Goal: Check status

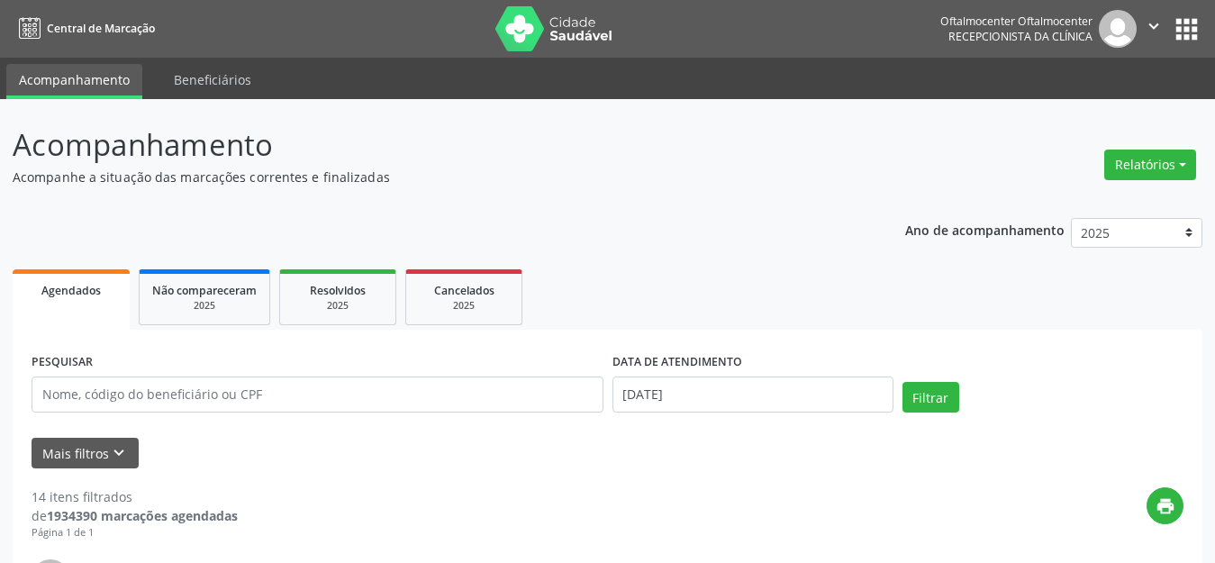
select select "9"
click at [940, 404] on button "Filtrar" at bounding box center [930, 397] width 57 height 31
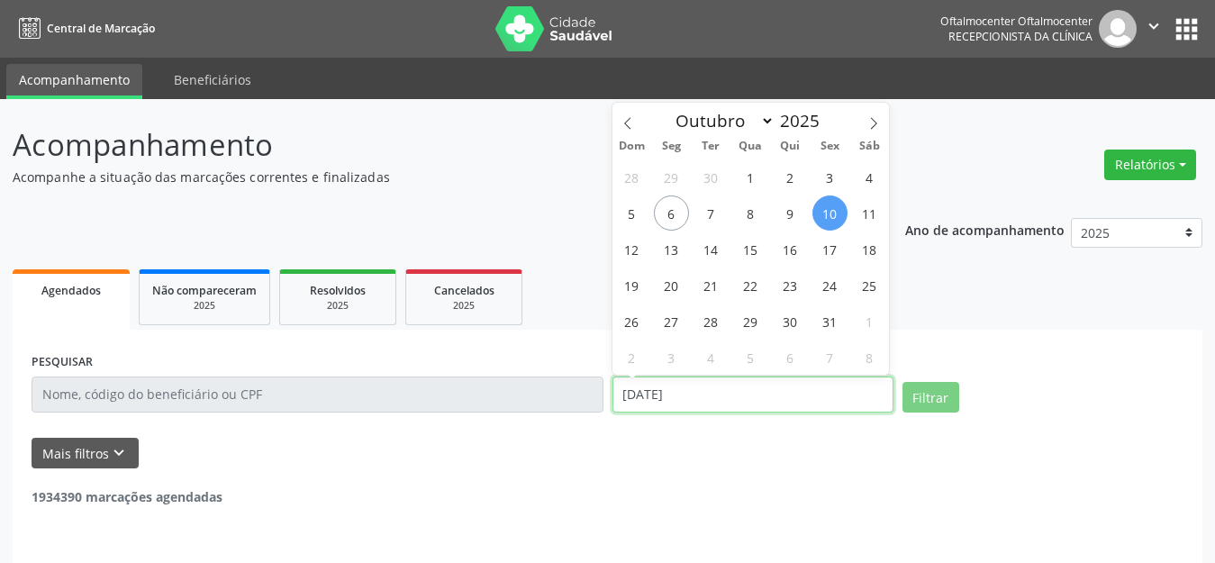
click at [800, 404] on input "[DATE]" at bounding box center [752, 394] width 281 height 36
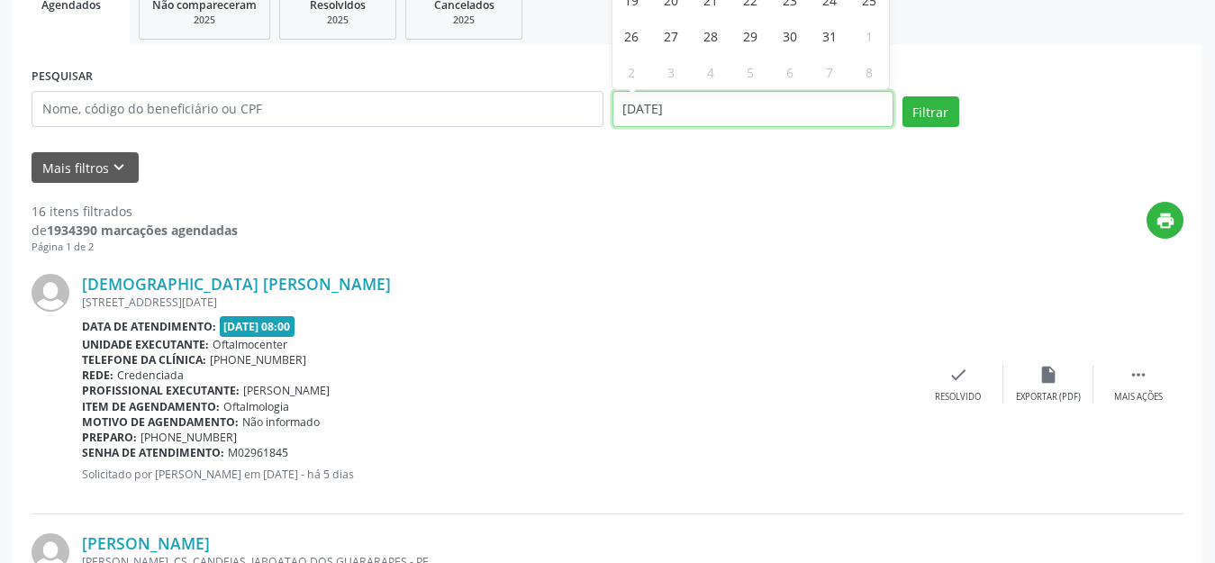
scroll to position [259, 0]
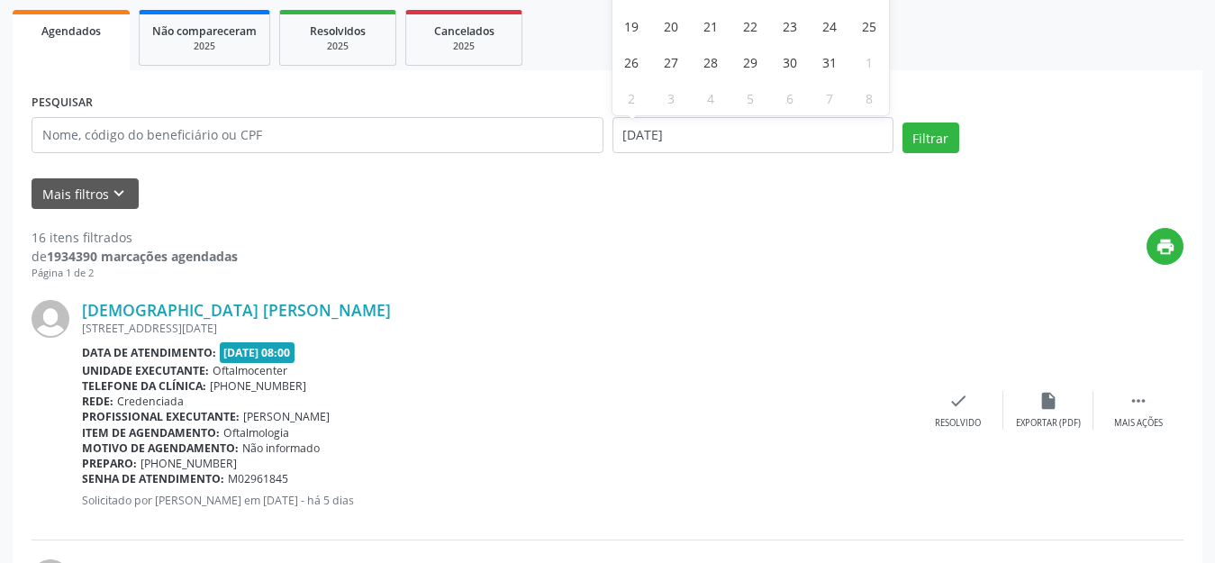
click at [942, 133] on button "Filtrar" at bounding box center [930, 137] width 57 height 31
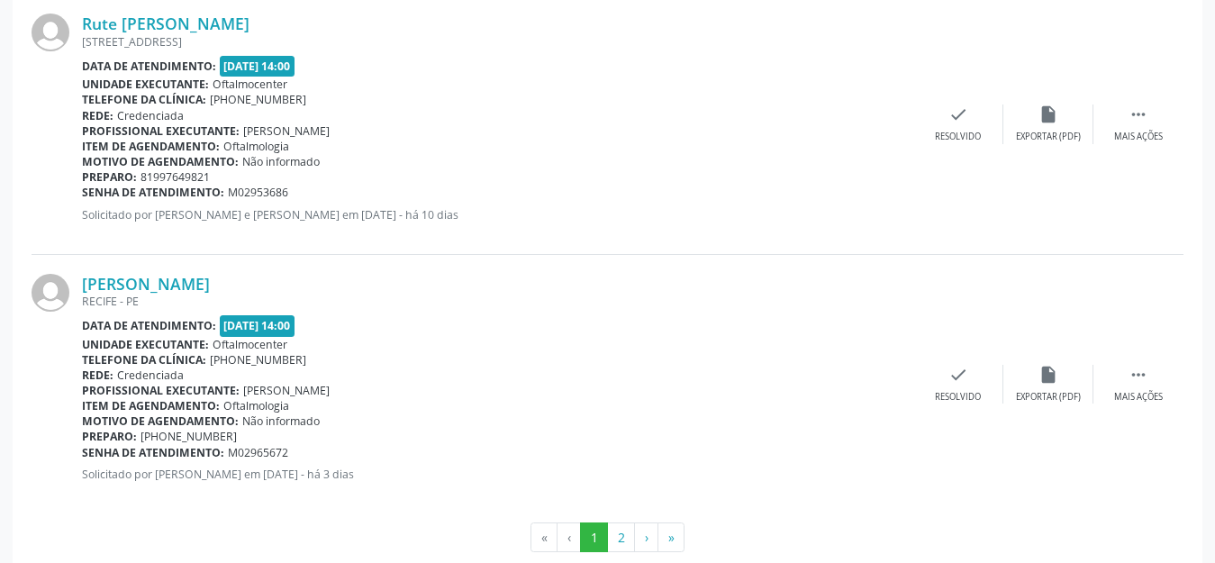
scroll to position [3952, 0]
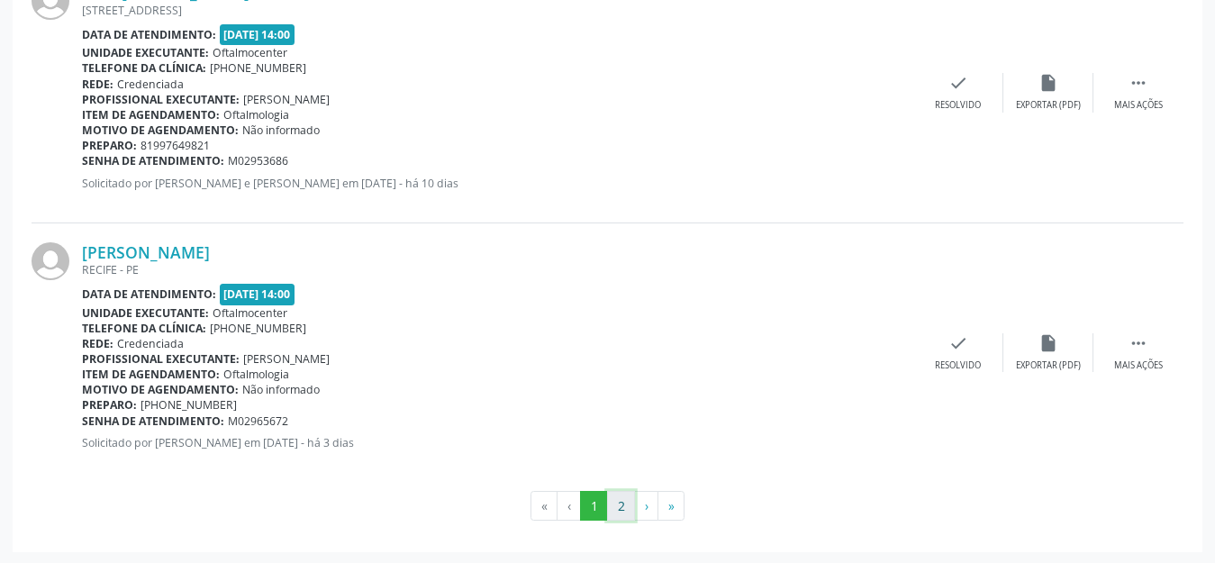
click at [617, 499] on button "2" at bounding box center [621, 506] width 28 height 31
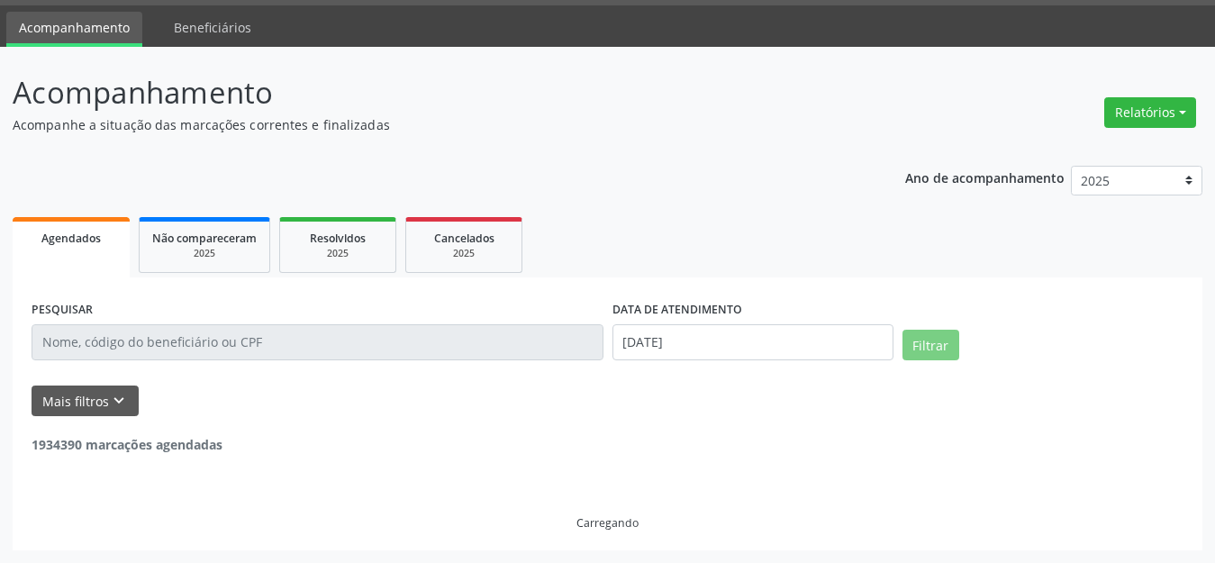
scroll to position [320, 0]
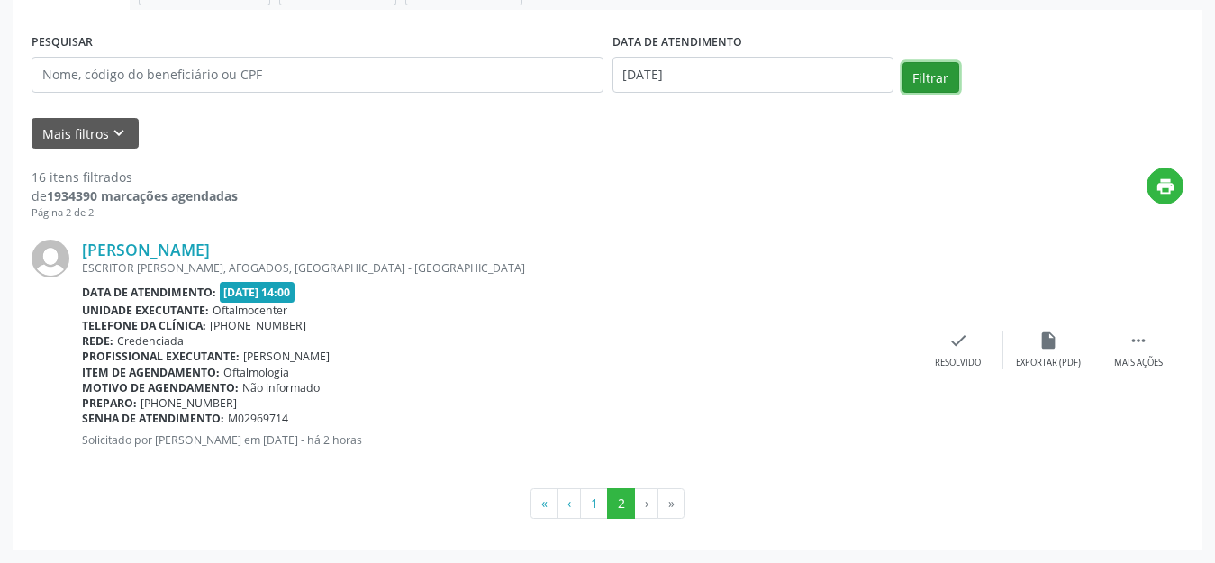
click at [920, 79] on button "Filtrar" at bounding box center [930, 77] width 57 height 31
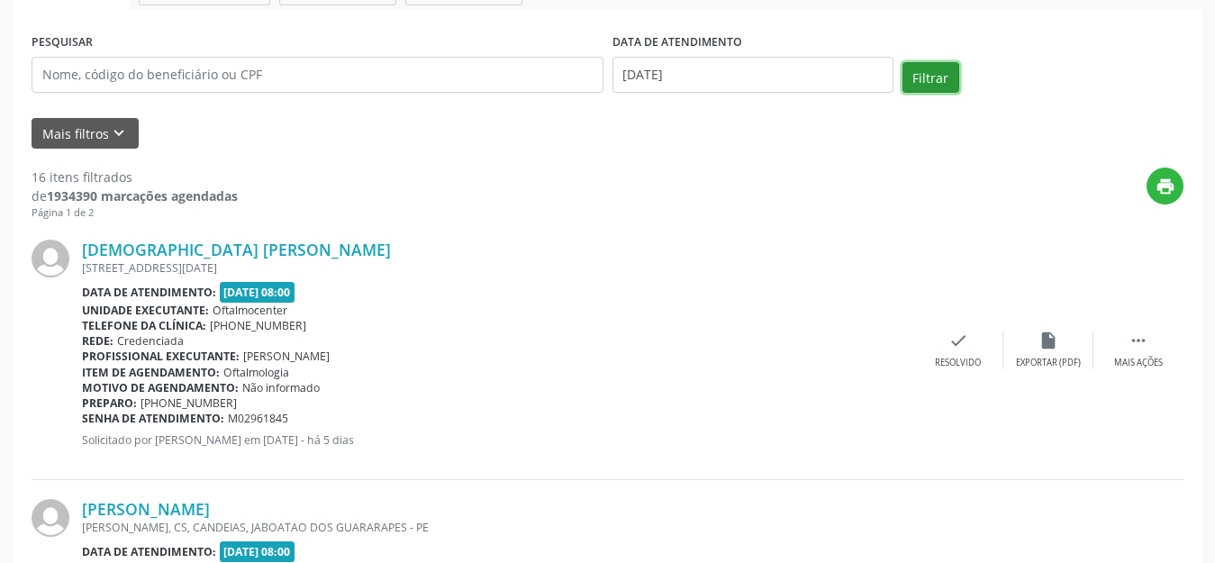
click at [918, 78] on button "Filtrar" at bounding box center [930, 77] width 57 height 31
click at [935, 59] on div "PESQUISAR DATA DE ATENDIMENTO [DATE] Filtrar" at bounding box center [607, 67] width 1161 height 77
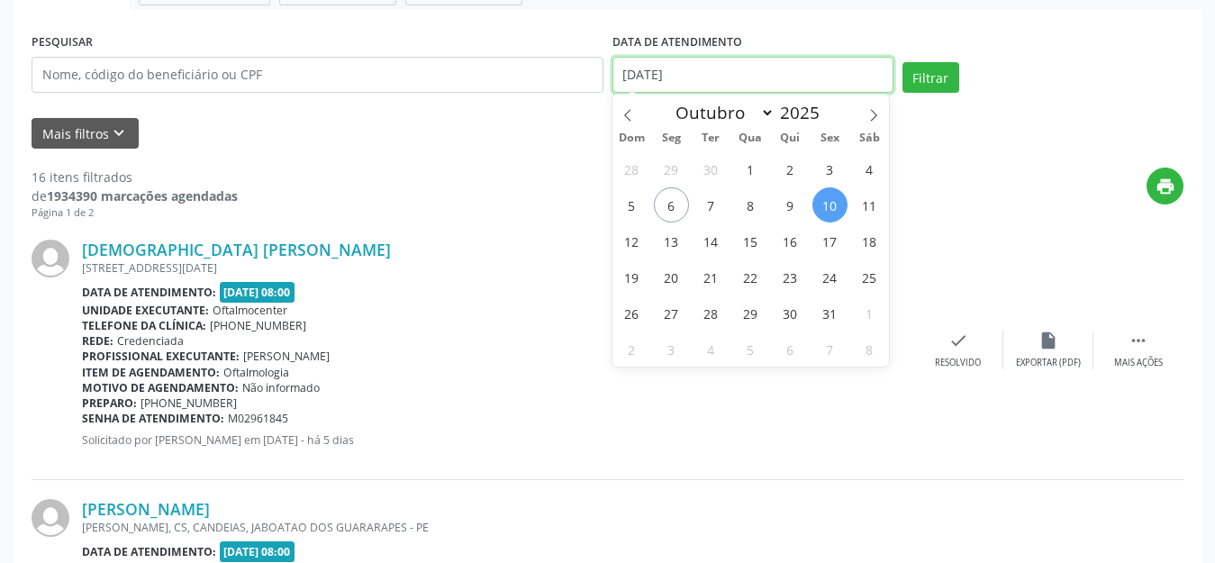
click at [822, 78] on input "[DATE]" at bounding box center [752, 75] width 281 height 36
click at [702, 213] on span "7" at bounding box center [710, 204] width 35 height 35
type input "[DATE]"
click at [702, 213] on span "7" at bounding box center [710, 204] width 35 height 35
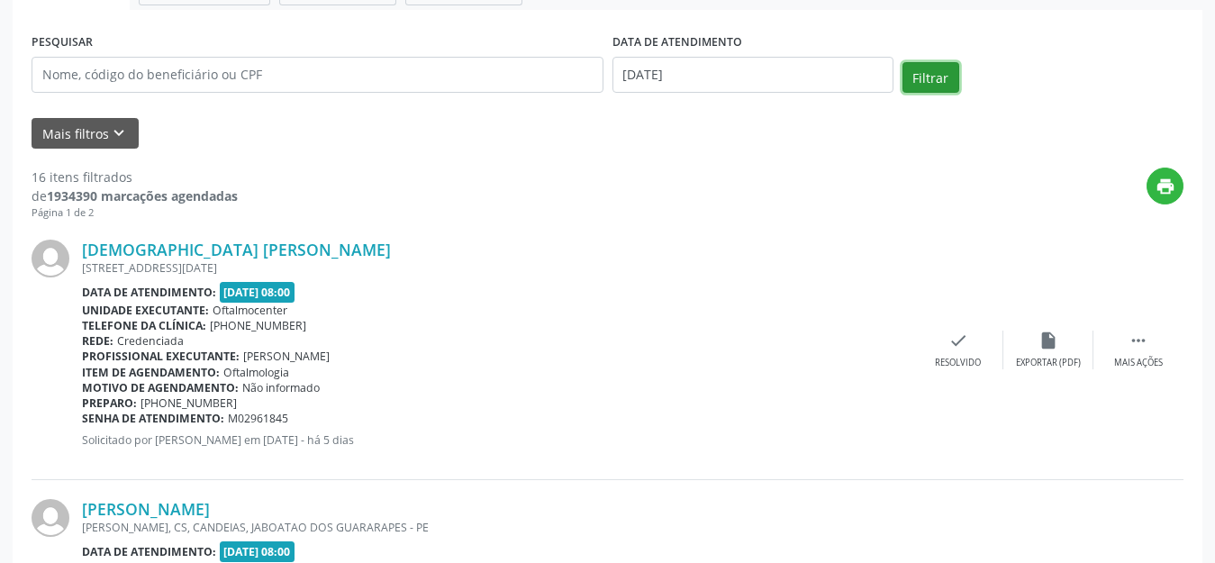
click at [934, 89] on button "Filtrar" at bounding box center [930, 77] width 57 height 31
